Goal: Find specific page/section: Find specific page/section

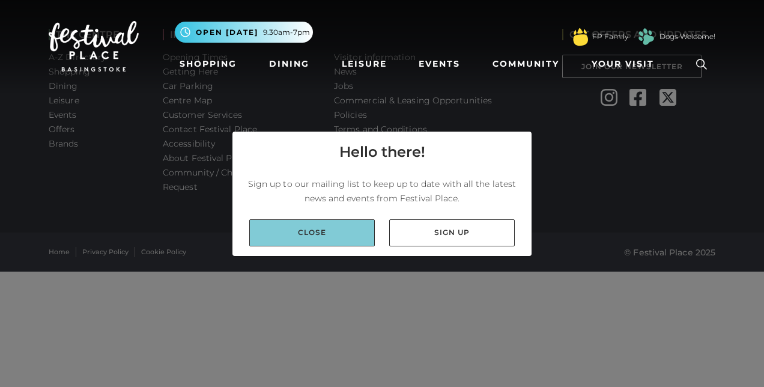
click at [355, 234] on link "Close" at bounding box center [312, 232] width 126 height 27
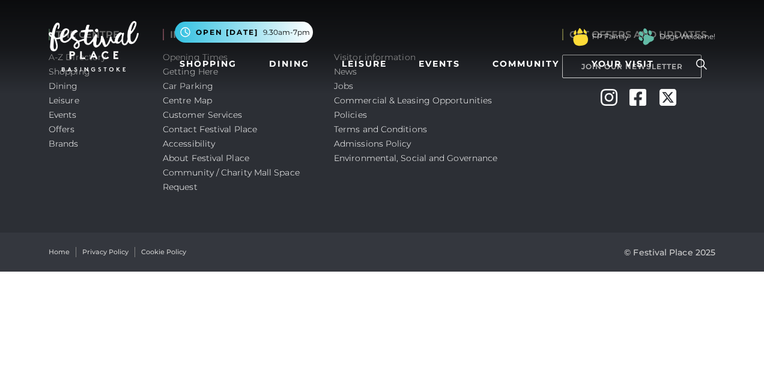
click at [348, 86] on nav "Toggle navigation .st5{fill:none;stroke:#FFFFFF;stroke-width:2.29;stroke-miterl…" at bounding box center [382, 46] width 764 height 92
click at [342, 86] on nav "Toggle navigation .st5{fill:none;stroke:#FFFFFF;stroke-width:2.29;stroke-miterl…" at bounding box center [382, 46] width 764 height 92
click at [763, 139] on html "Skip to Navigation Skip to Content Toggle navigation .st5{fill:none;stroke:#FFF…" at bounding box center [382, 135] width 764 height 271
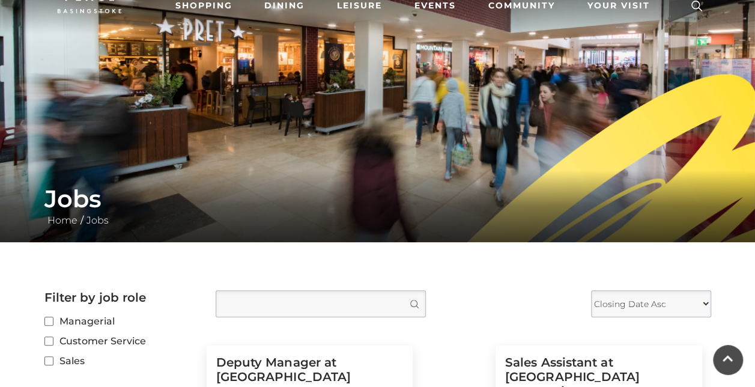
scroll to position [31, 0]
